Goal: Check status: Check status

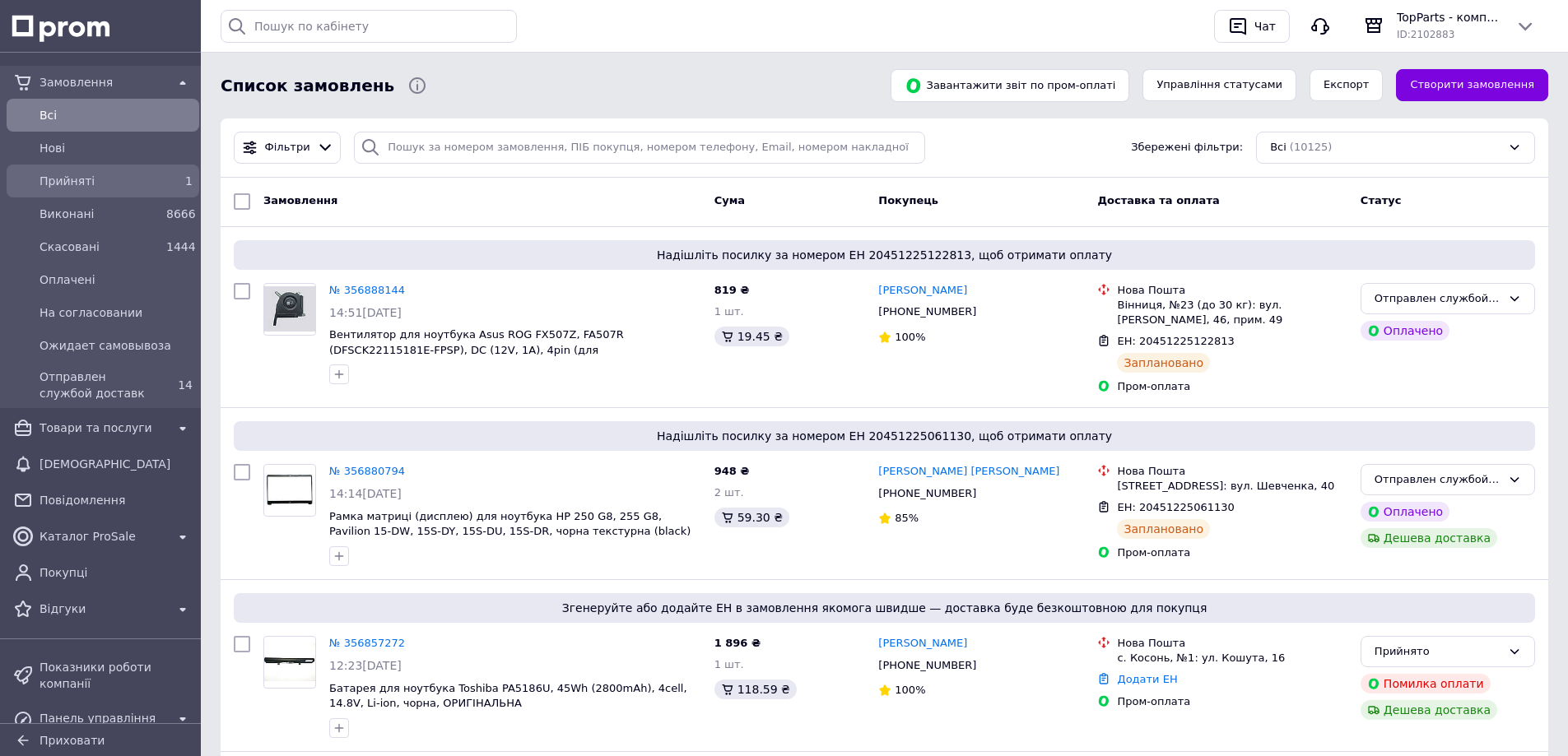
click at [114, 167] on link "Прийняті 1" at bounding box center [102, 181] width 205 height 33
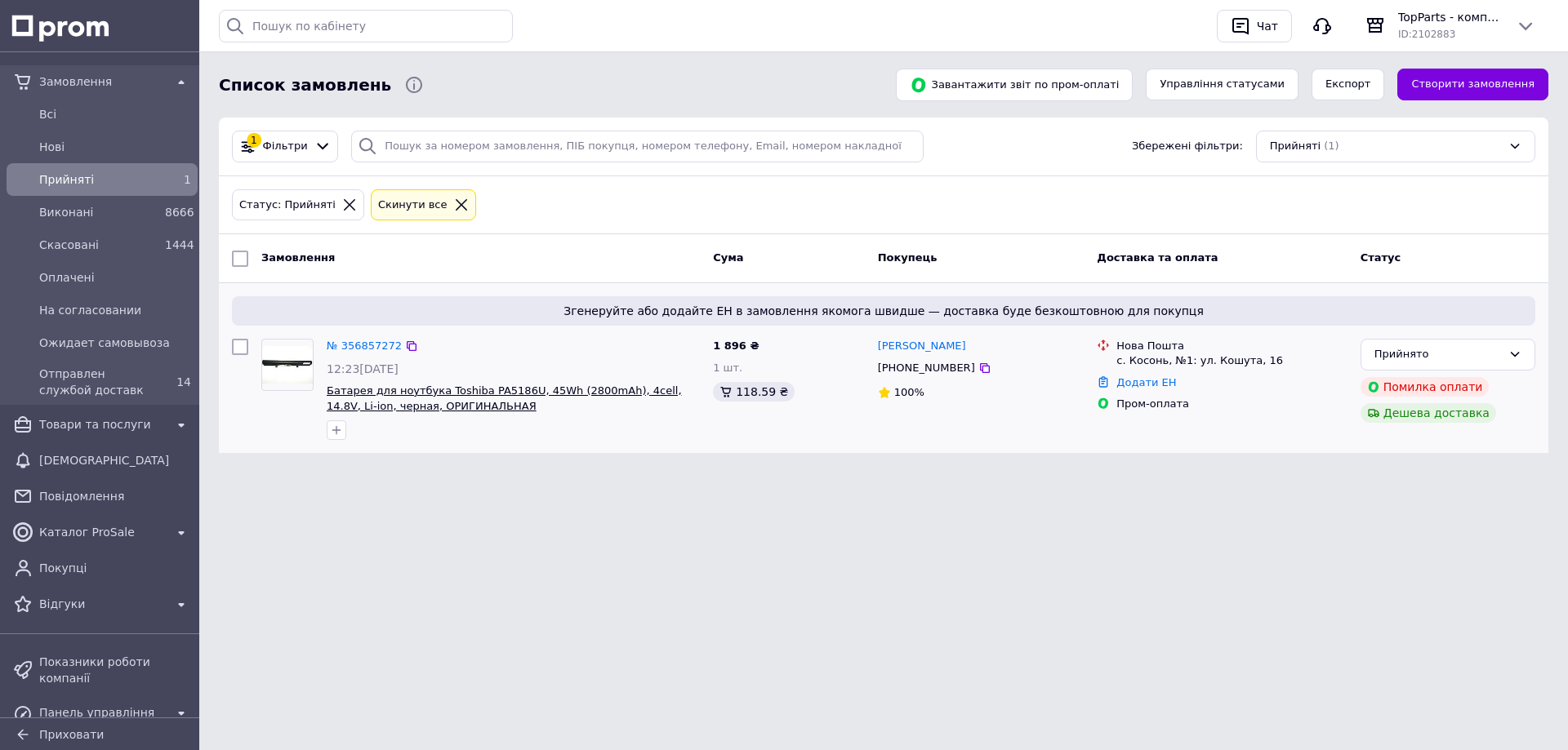
click at [373, 396] on span "Батарея для ноутбука Toshiba PA5186U, 45Wh (2800mAh), 4cell, 14.8V, Li-ion, чер…" at bounding box center [504, 399] width 355 height 28
